Goal: Information Seeking & Learning: Find specific fact

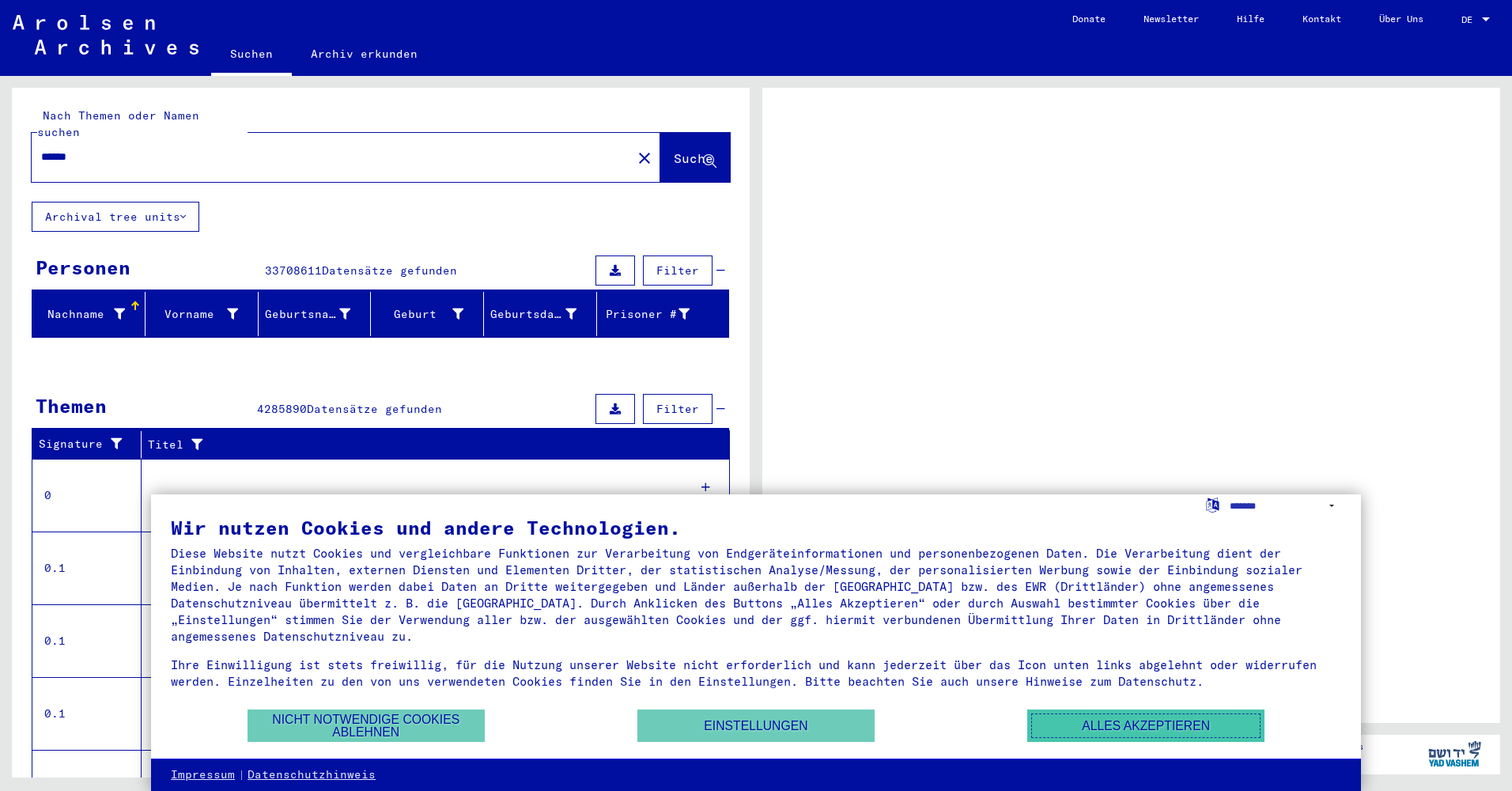
click at [1166, 727] on button "Alles akzeptieren" at bounding box center [1146, 726] width 237 height 33
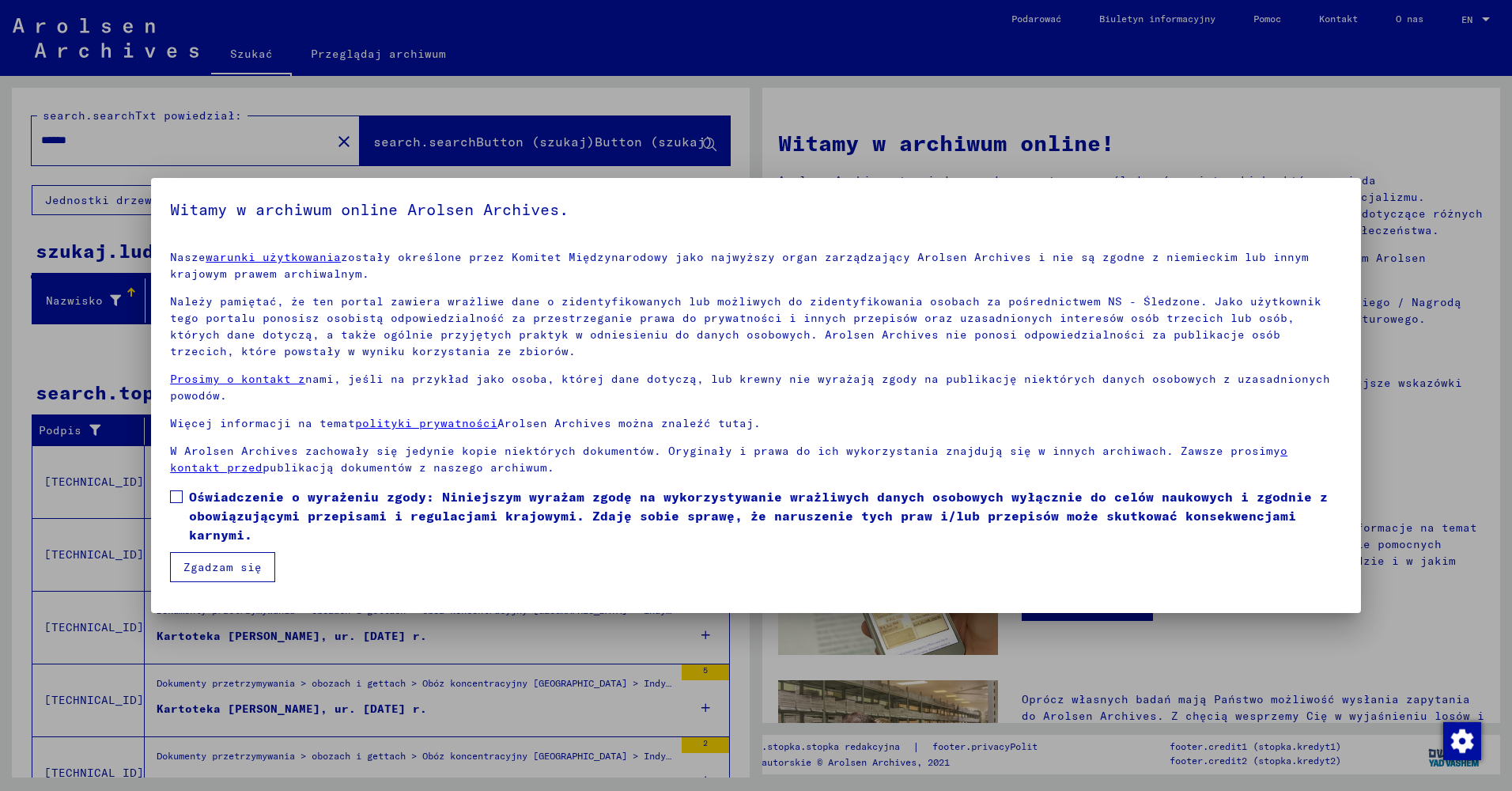
click at [178, 494] on span at bounding box center [176, 497] width 13 height 13
click at [209, 568] on button "Zgadzam się" at bounding box center [222, 567] width 106 height 30
click at [231, 568] on button "Zgadzam się" at bounding box center [222, 567] width 106 height 30
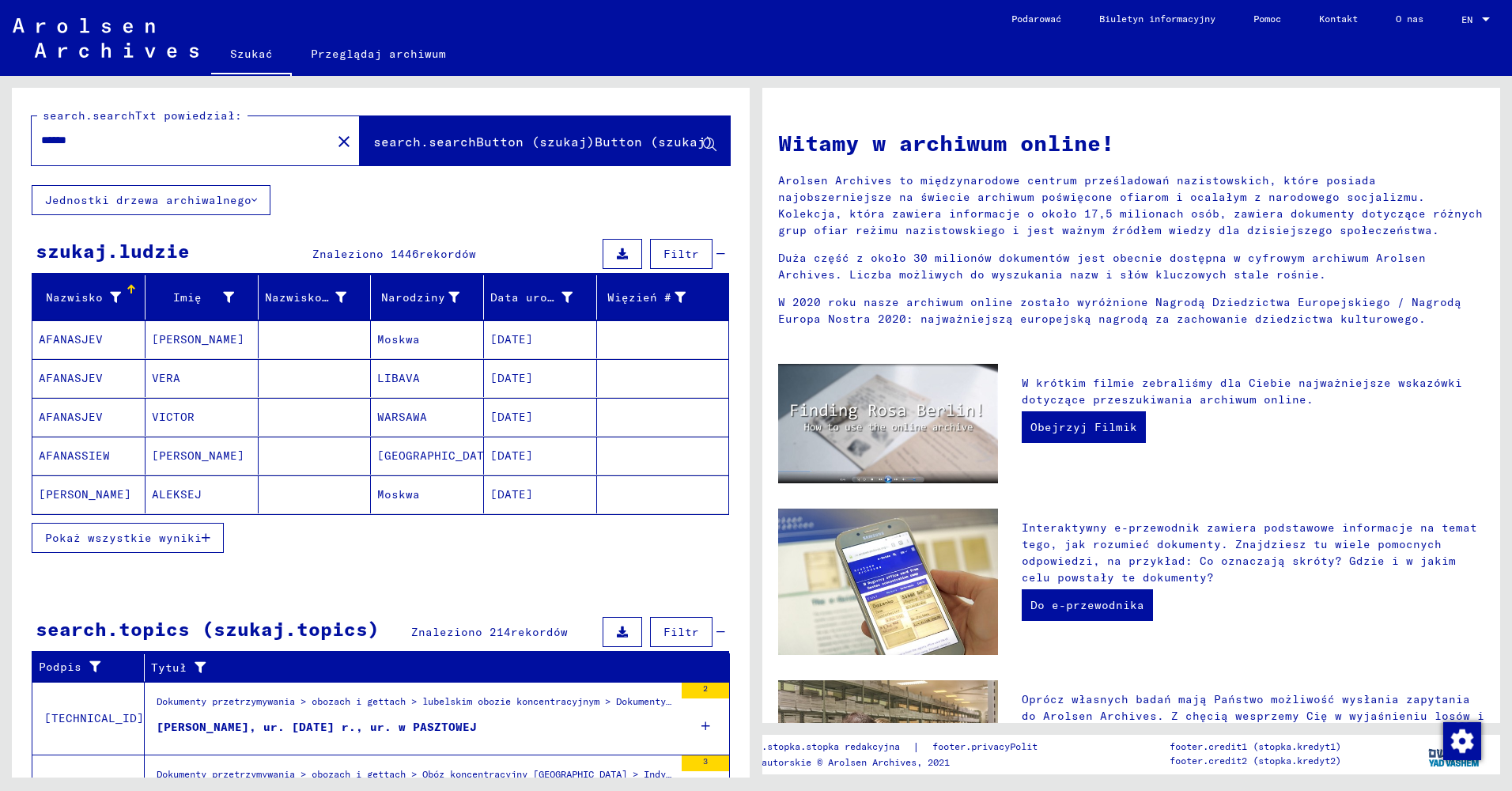
click at [177, 498] on span at bounding box center [176, 497] width 13 height 13
drag, startPoint x: 77, startPoint y: 144, endPoint x: 28, endPoint y: 174, distance: 57.5
click at [5, 151] on div "search.searchTxt powiedział: ****** close search.searchButton (szukaj)Button (s…" at bounding box center [378, 427] width 756 height 702
click at [433, 141] on span "search.searchButton (szukaj)Button (szukaj)" at bounding box center [543, 141] width 340 height 16
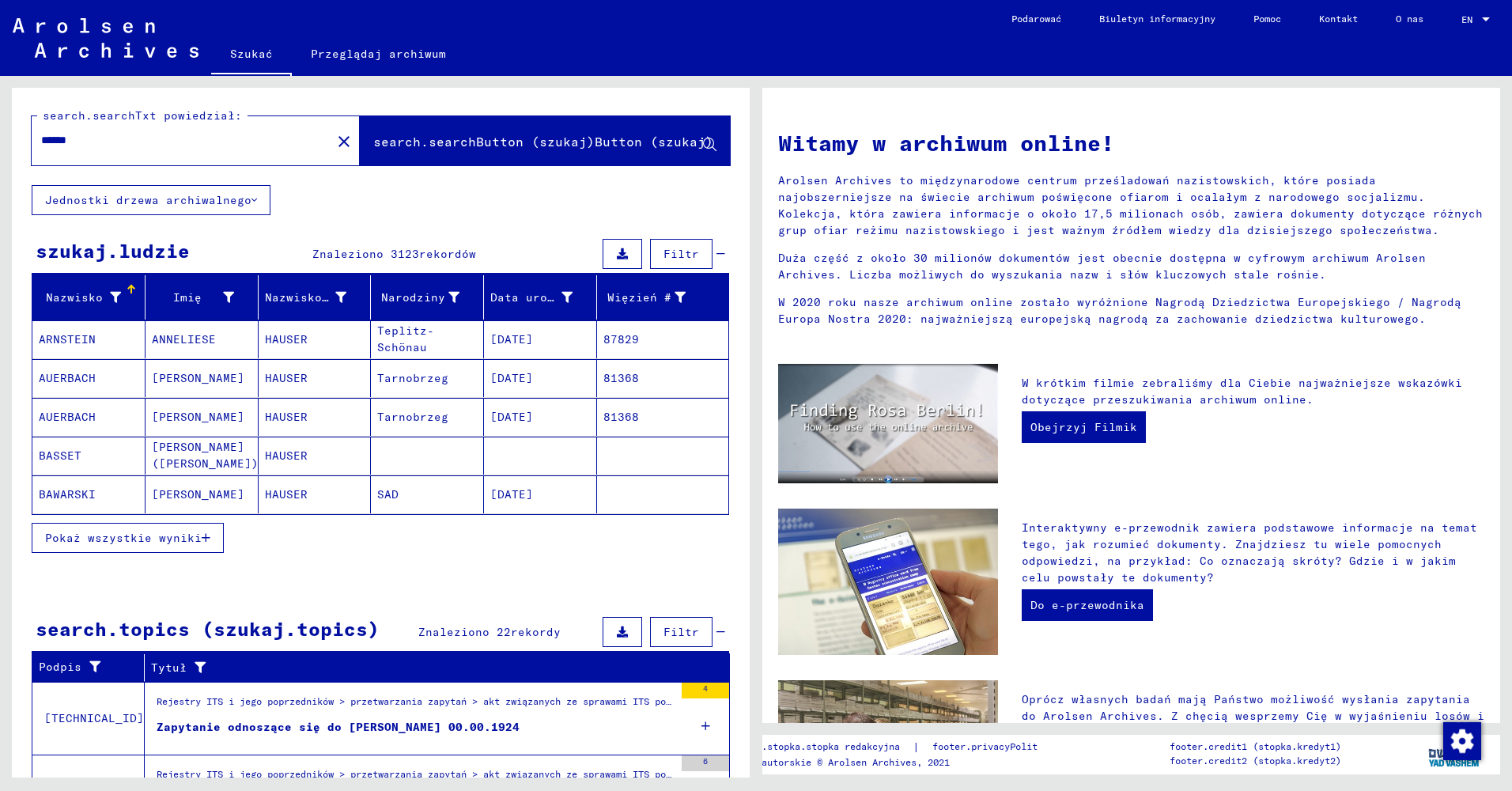
drag, startPoint x: 104, startPoint y: 142, endPoint x: 100, endPoint y: 178, distance: 36.2
click at [9, 148] on div "search.searchTxt powiedział: ****** close search.searchButton (szukaj)Button (s…" at bounding box center [378, 427] width 756 height 702
type input "*****"
click at [431, 136] on span "search.searchButton (szukaj)Button (szukaj)" at bounding box center [543, 141] width 340 height 16
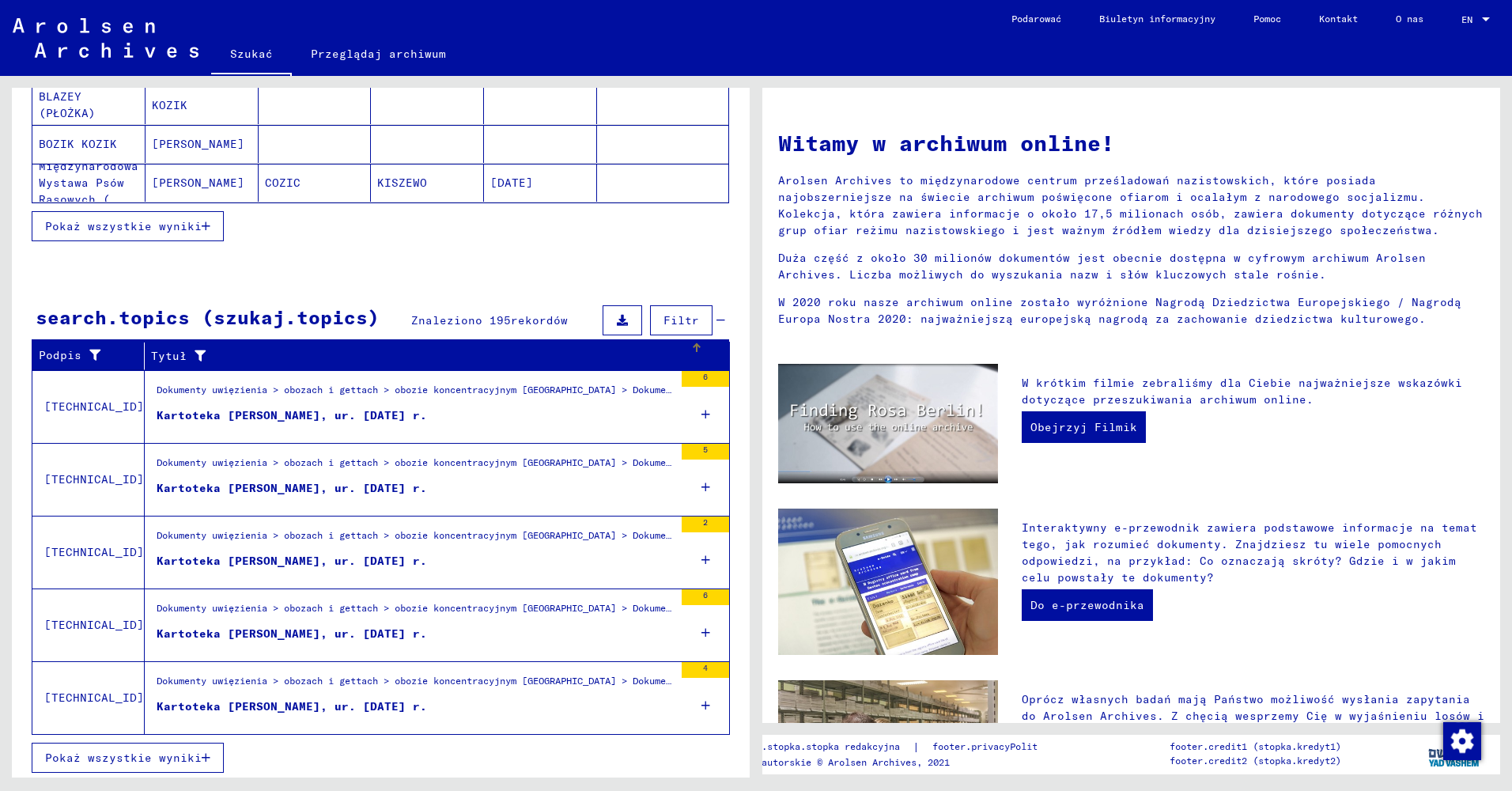
scroll to position [316, 0]
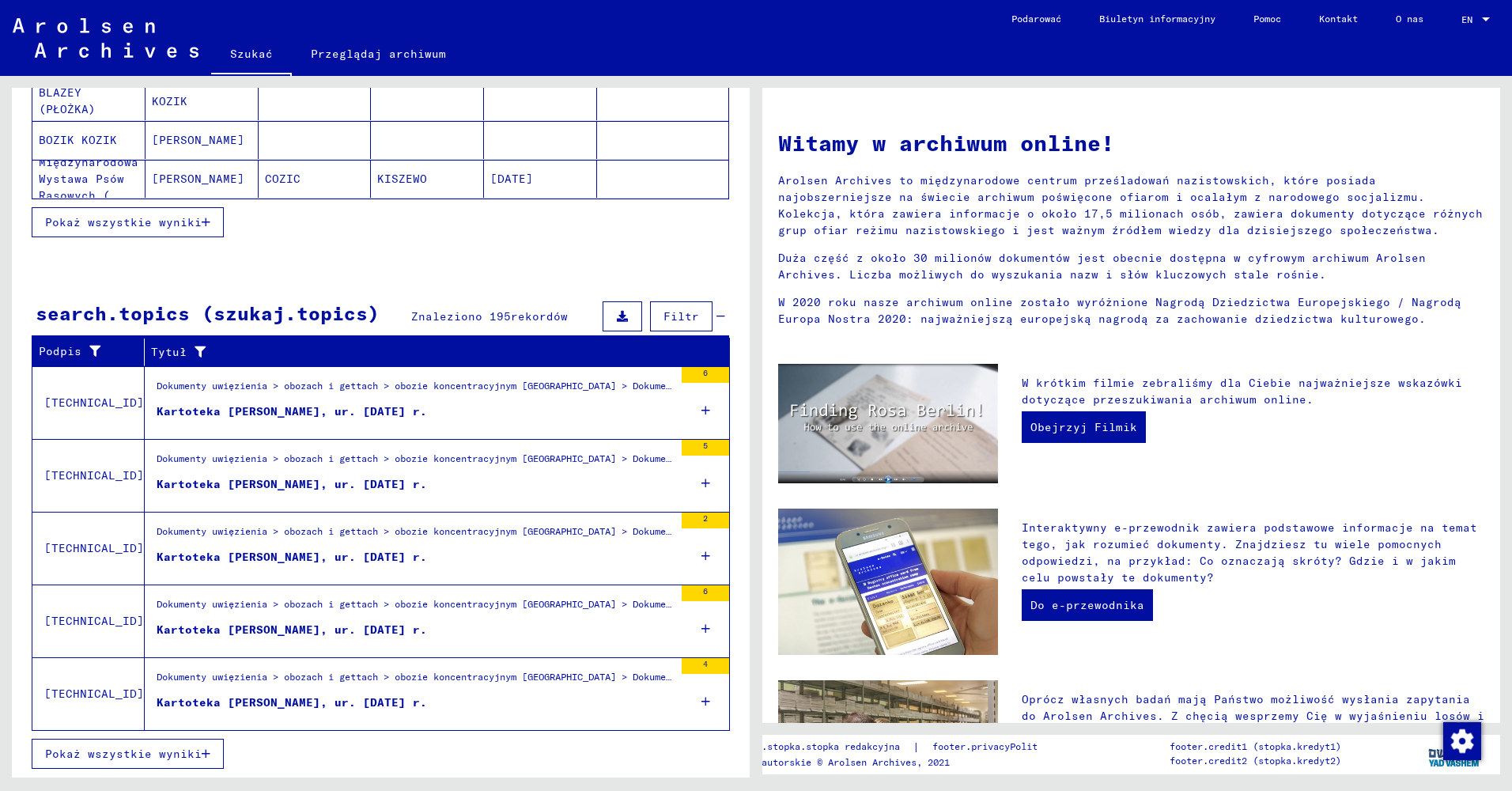
click at [373, 671] on div "Dokumenty uwięzienia > obozach i gettach > obozie koncentracyjnym [GEOGRAPHIC_D…" at bounding box center [416, 681] width 517 height 22
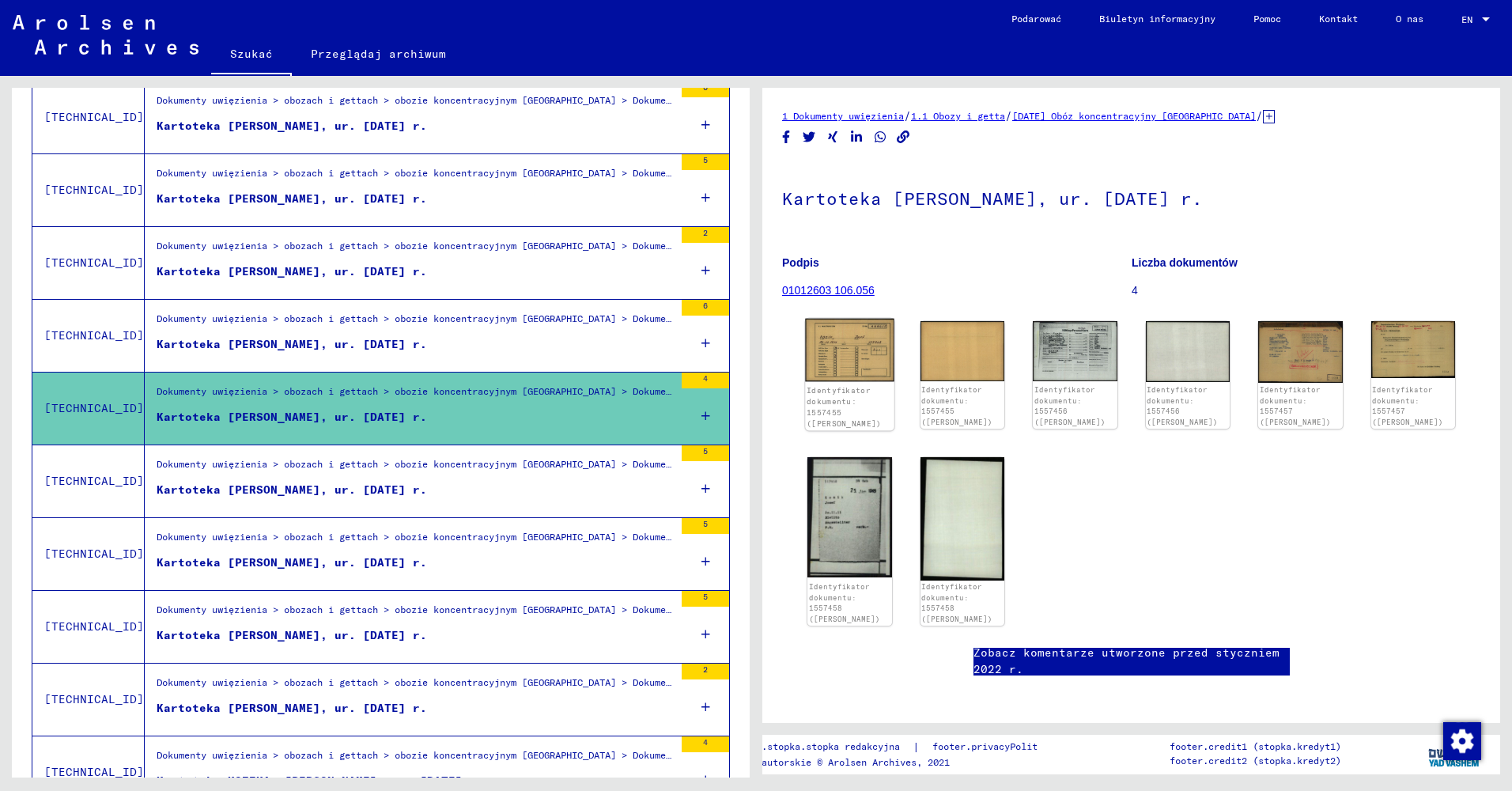
click at [844, 362] on img at bounding box center [850, 351] width 89 height 63
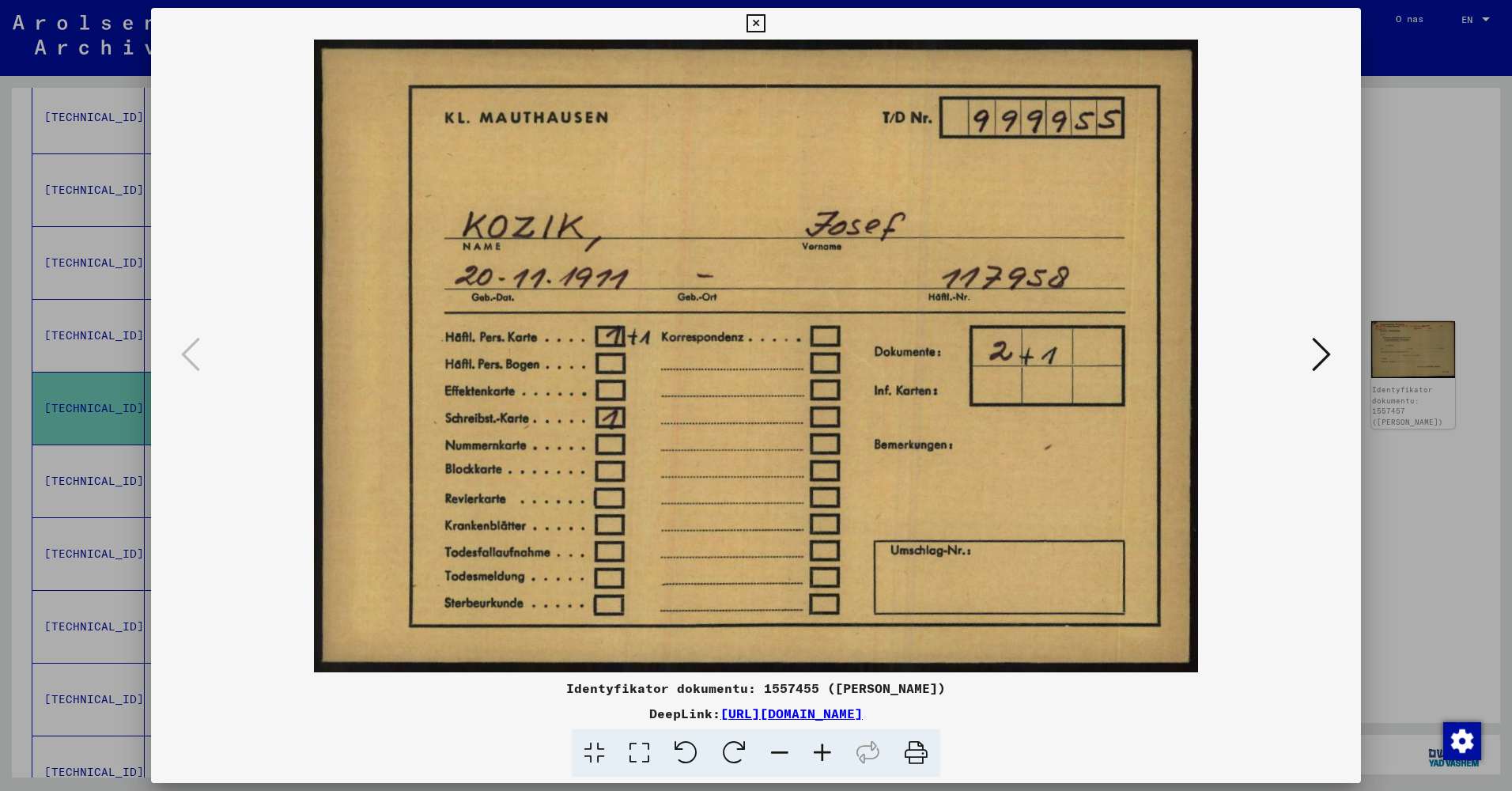
click at [1314, 356] on icon at bounding box center [1322, 355] width 19 height 38
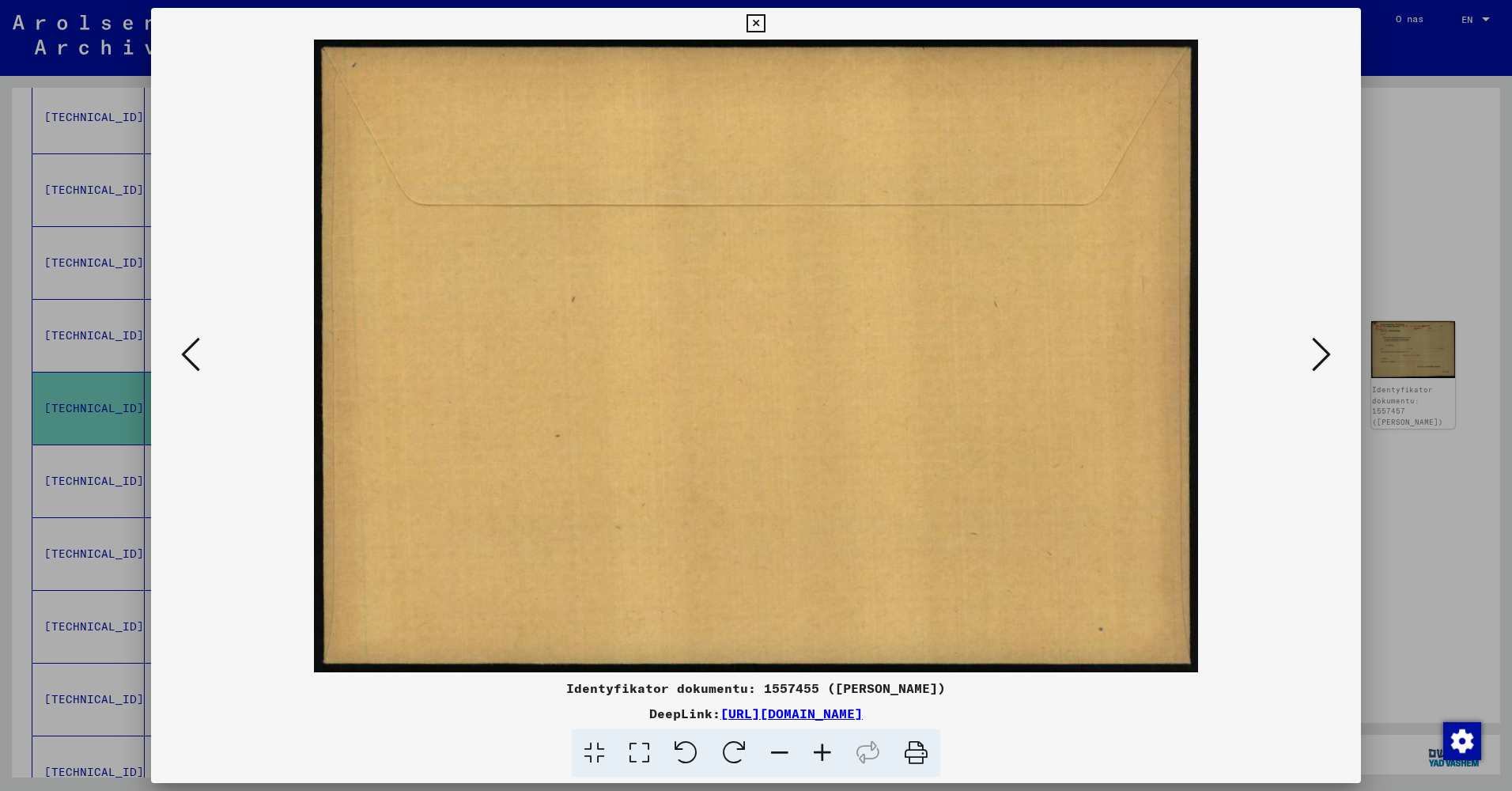
click at [1316, 356] on icon at bounding box center [1322, 355] width 19 height 38
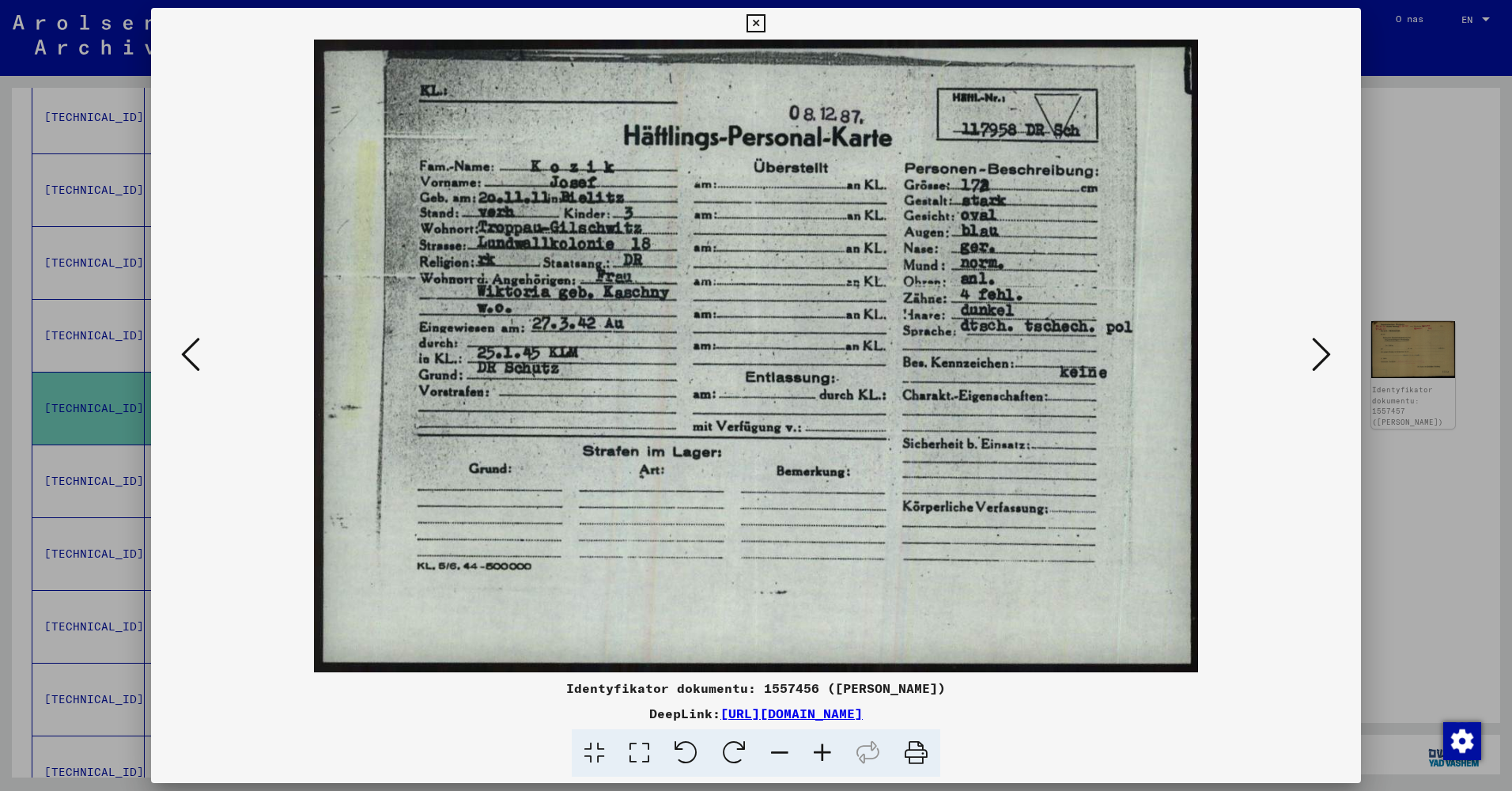
click at [1316, 356] on icon at bounding box center [1322, 355] width 19 height 38
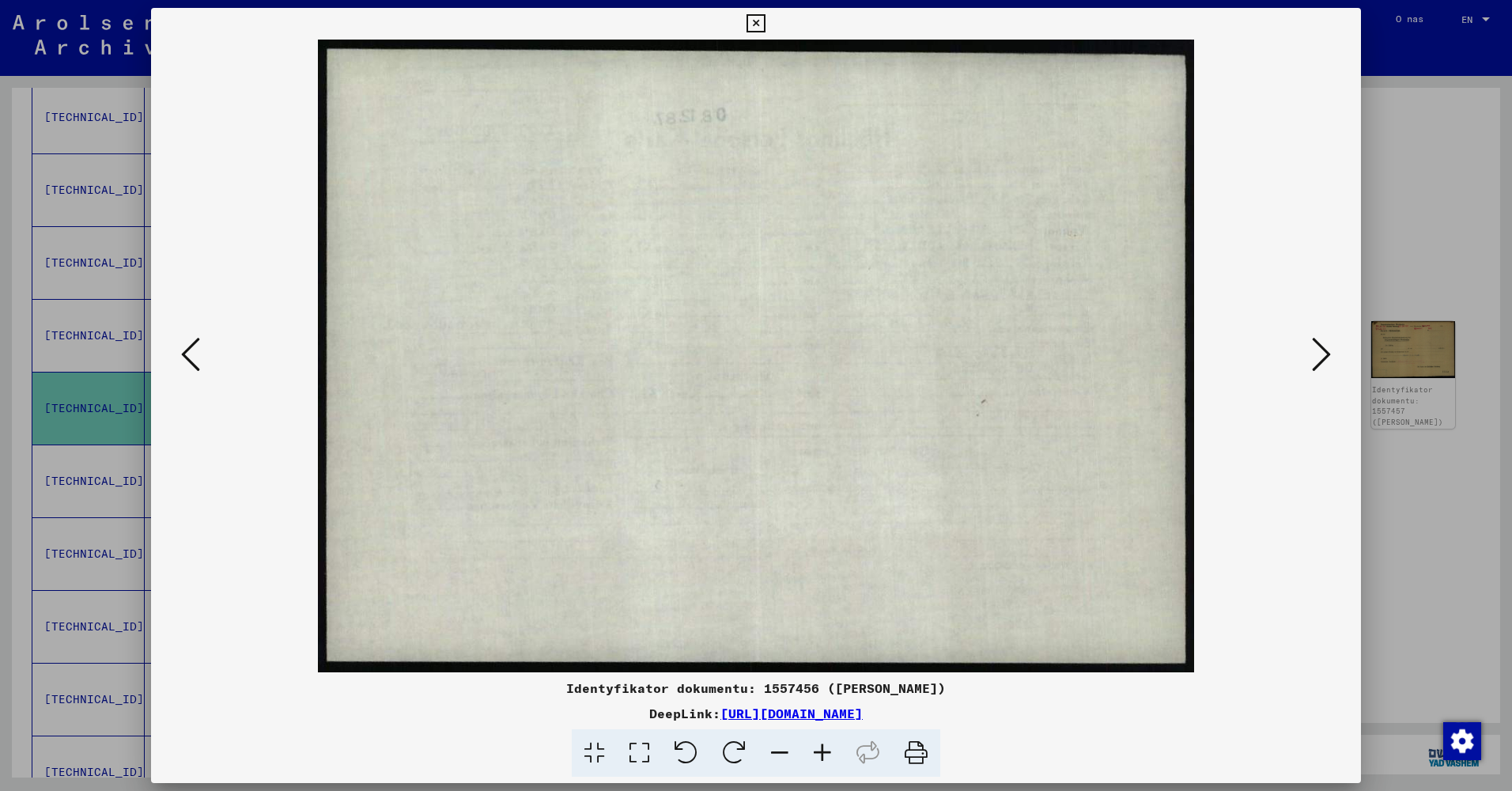
click at [1316, 356] on icon at bounding box center [1322, 355] width 19 height 38
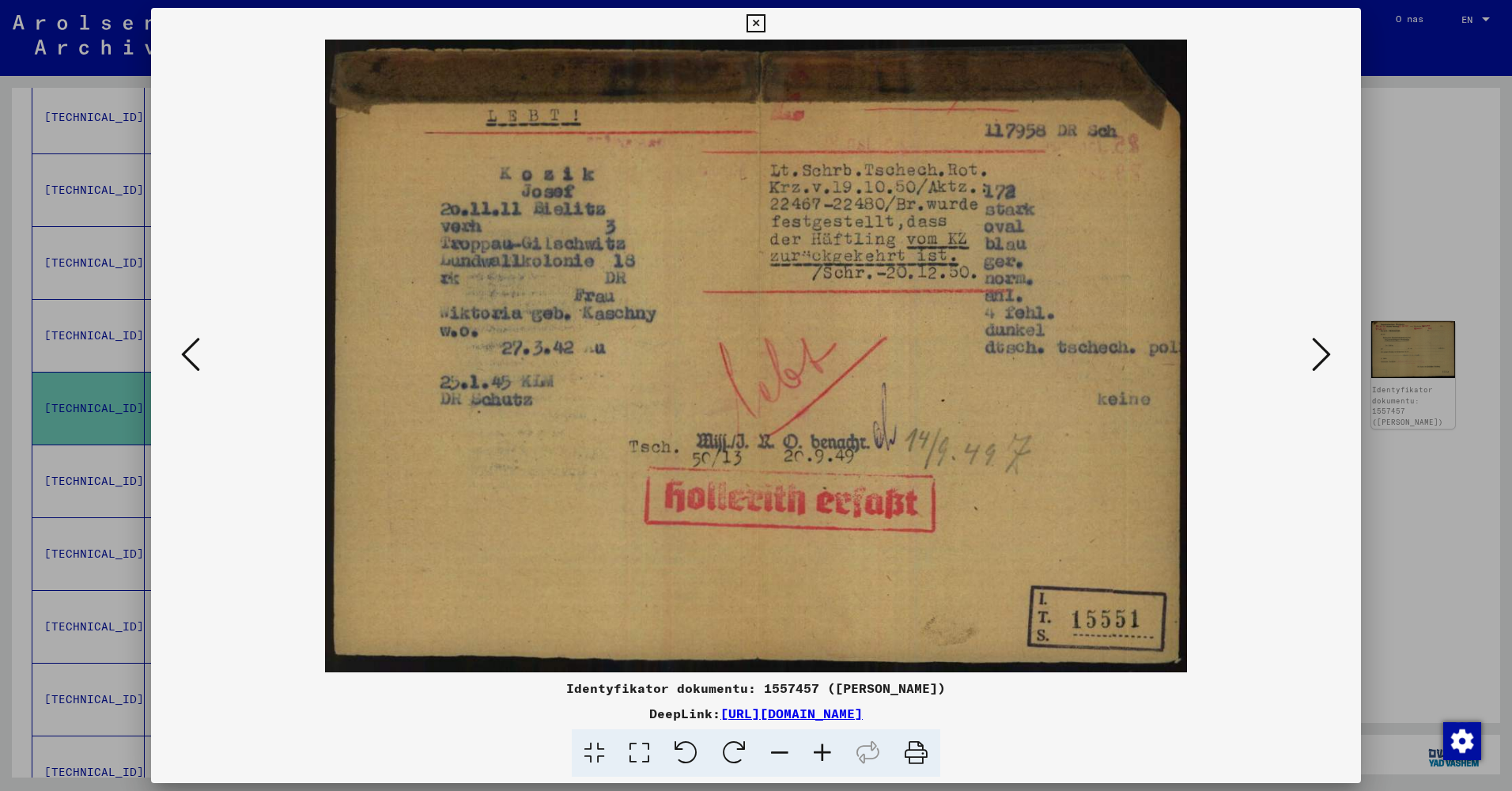
click at [1322, 355] on icon at bounding box center [1322, 355] width 19 height 38
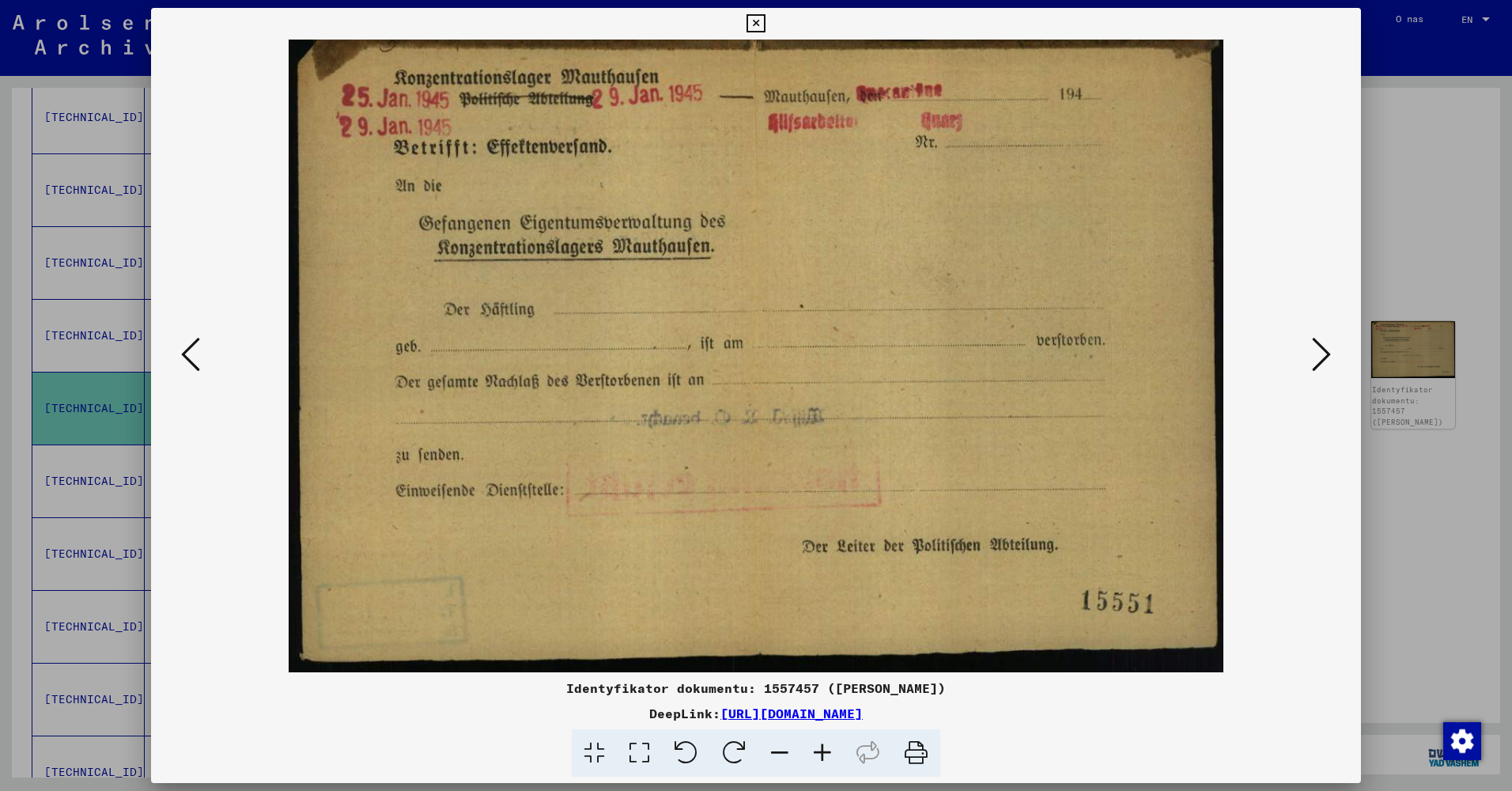
click at [1322, 355] on icon at bounding box center [1322, 355] width 19 height 38
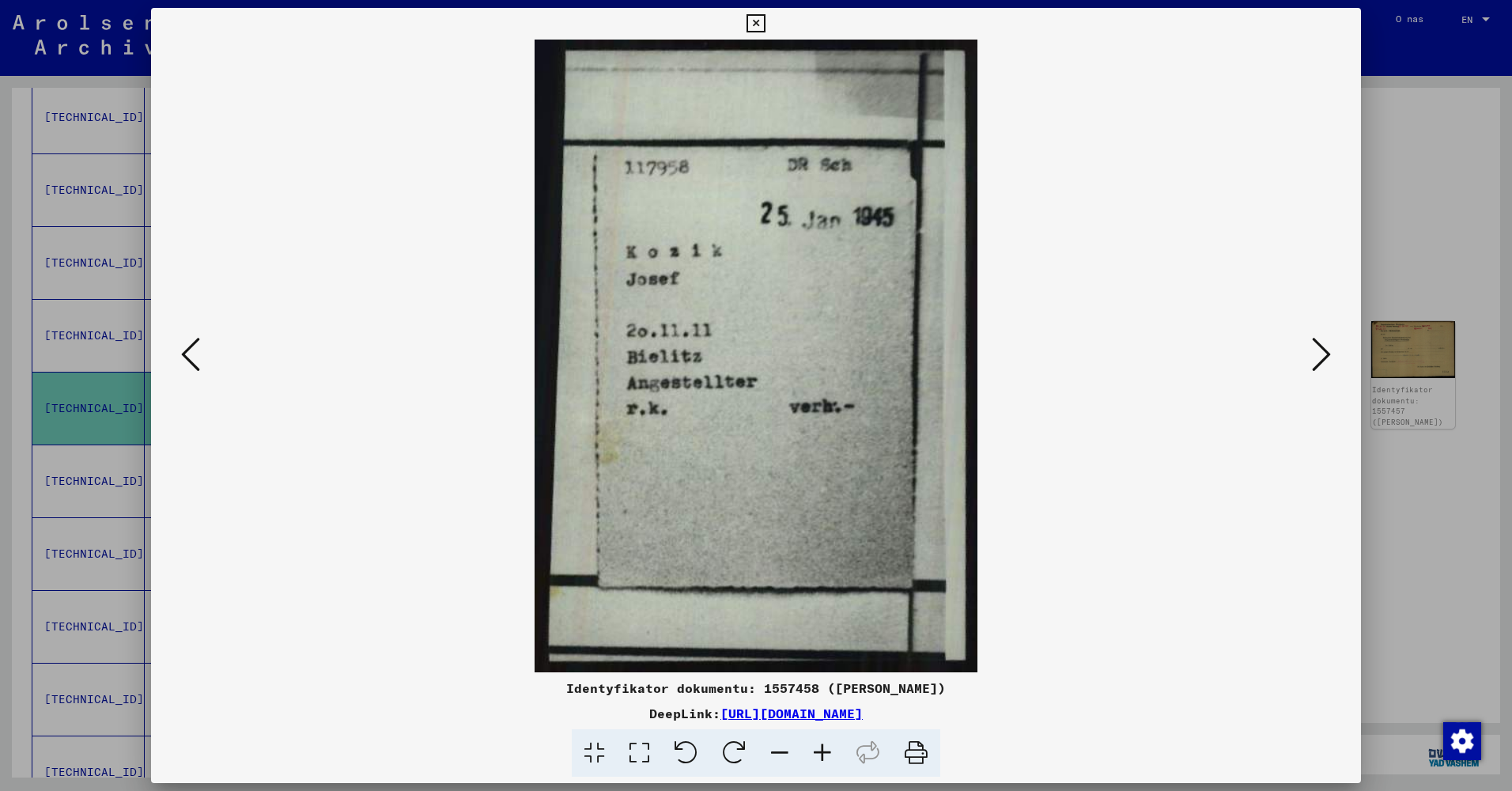
click at [1322, 355] on icon at bounding box center [1322, 355] width 19 height 38
